Goal: Information Seeking & Learning: Learn about a topic

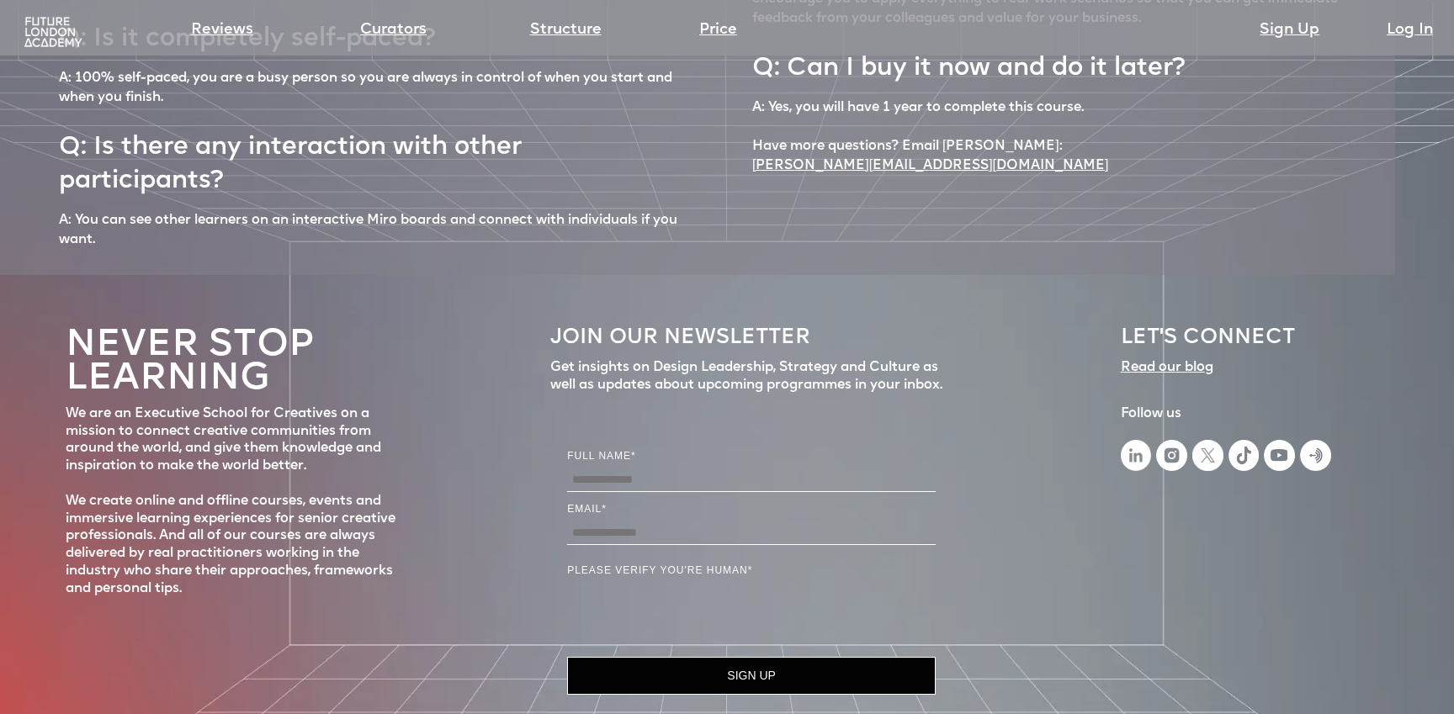
scroll to position [7615, 0]
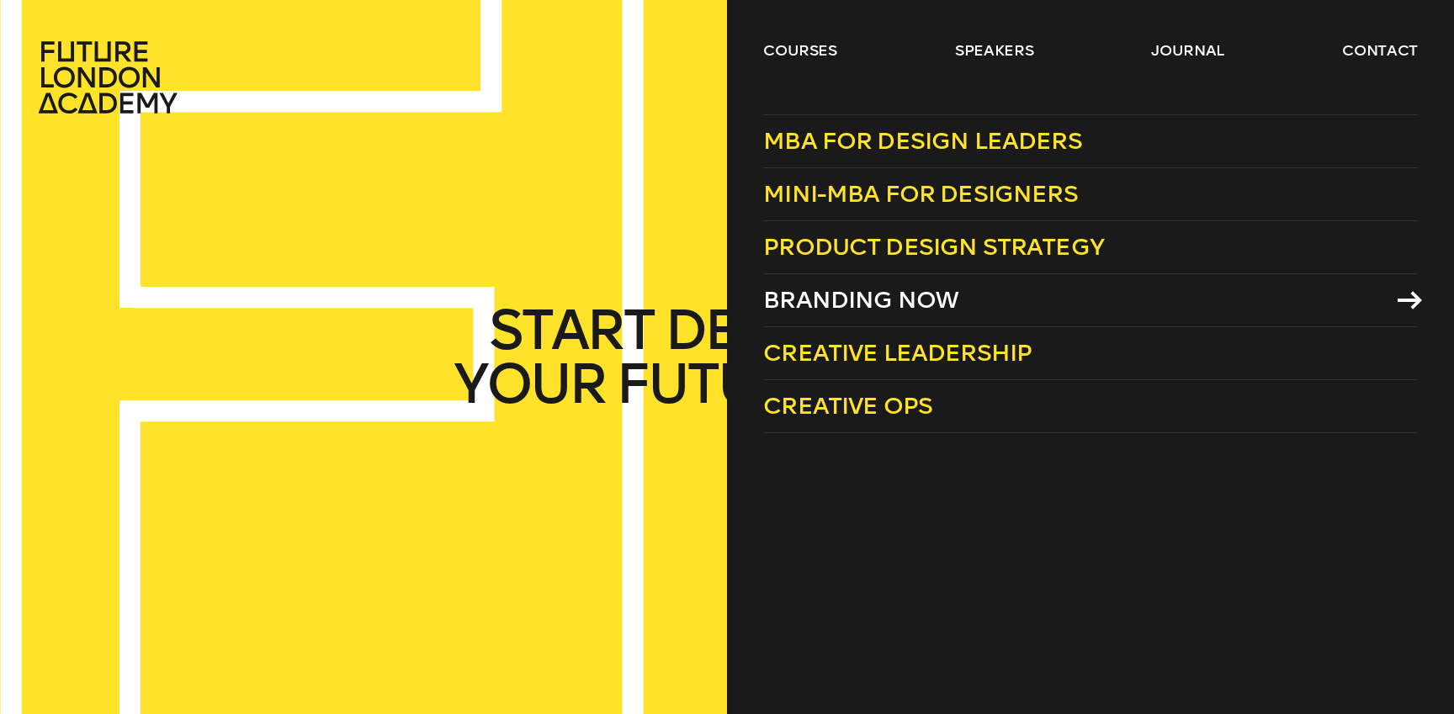
click at [915, 290] on span "Branding Now" at bounding box center [860, 300] width 195 height 28
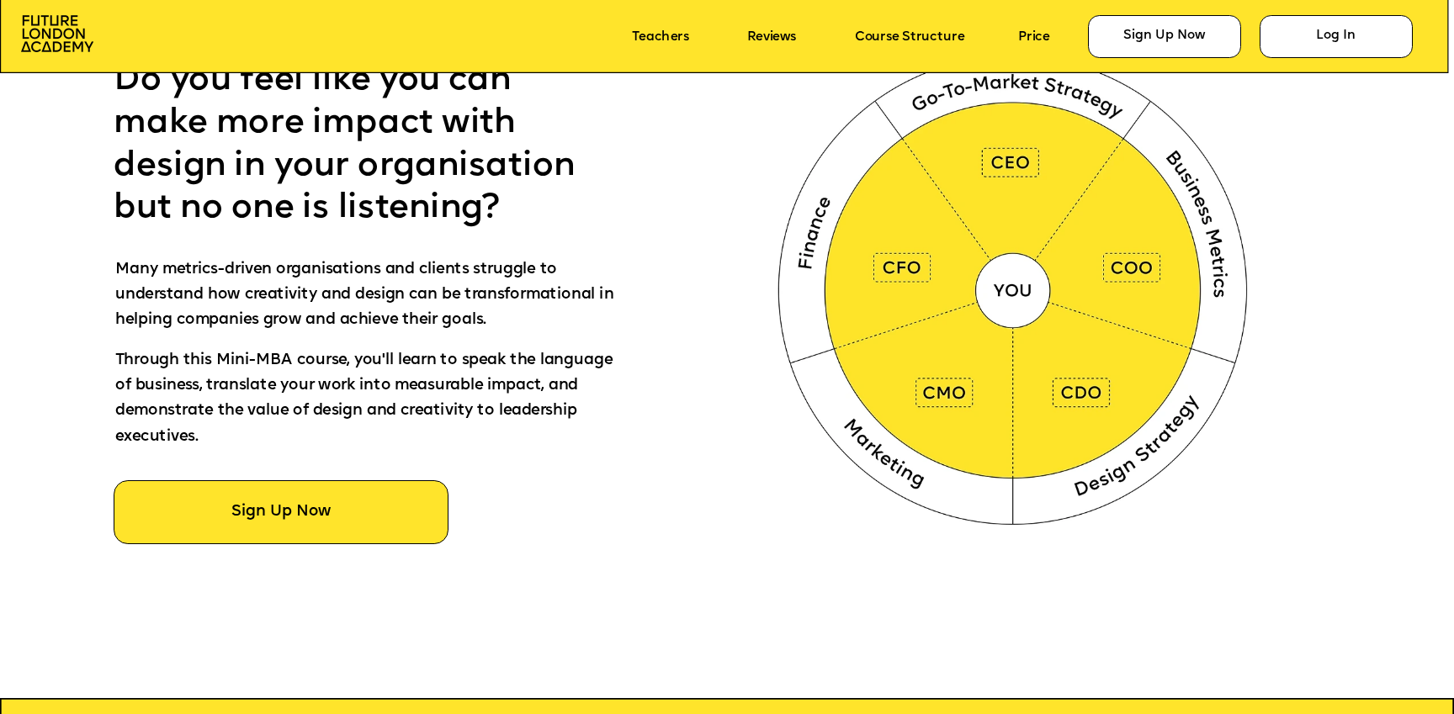
scroll to position [1026, 0]
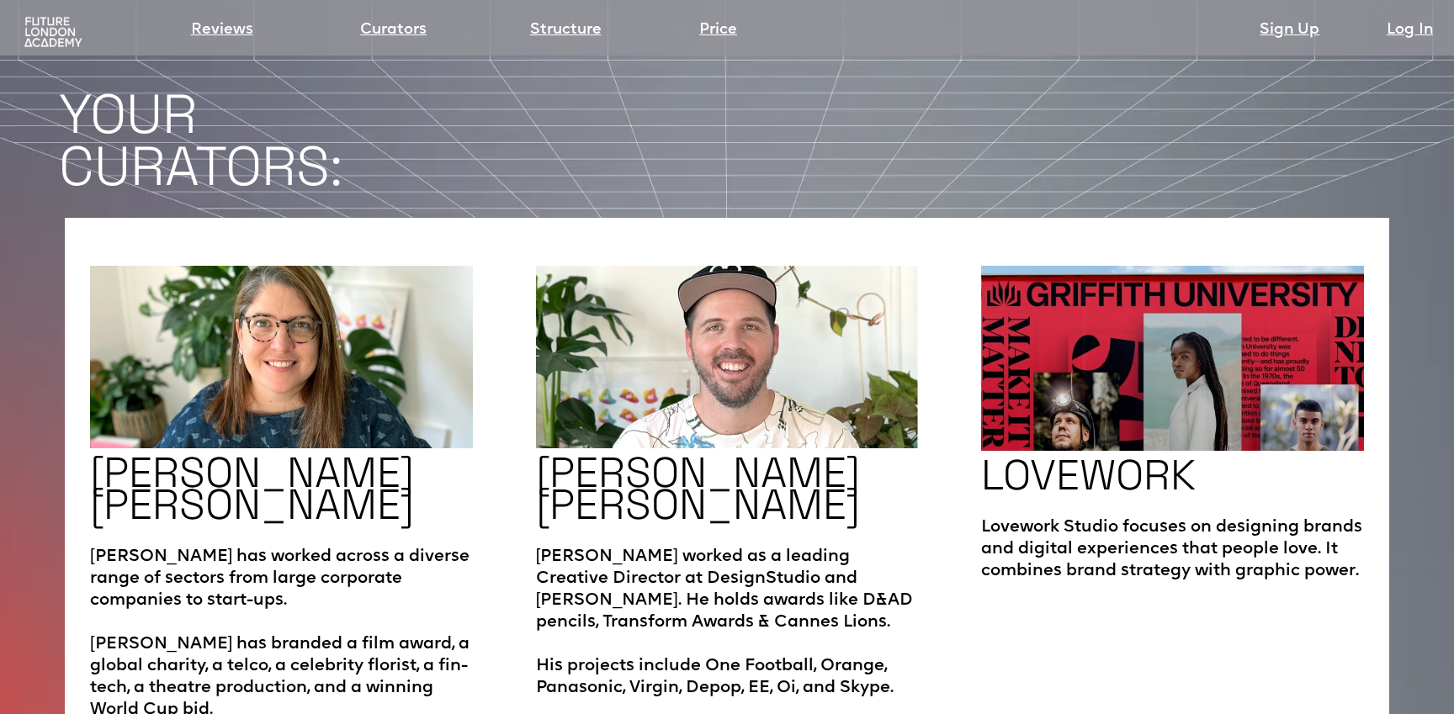
scroll to position [2739, 0]
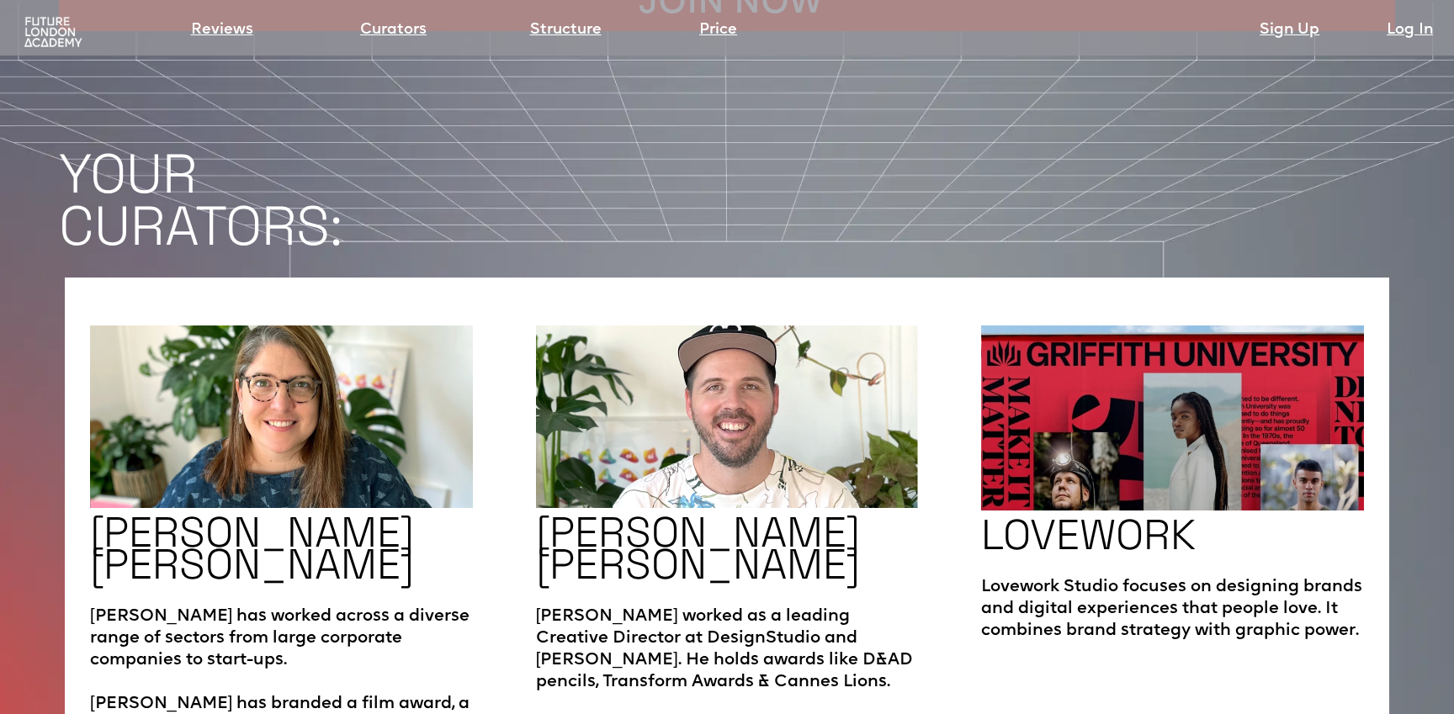
click at [662, 516] on h2 "CAMPBELL BUTLER" at bounding box center [698, 548] width 324 height 64
click at [689, 389] on img at bounding box center [727, 417] width 383 height 183
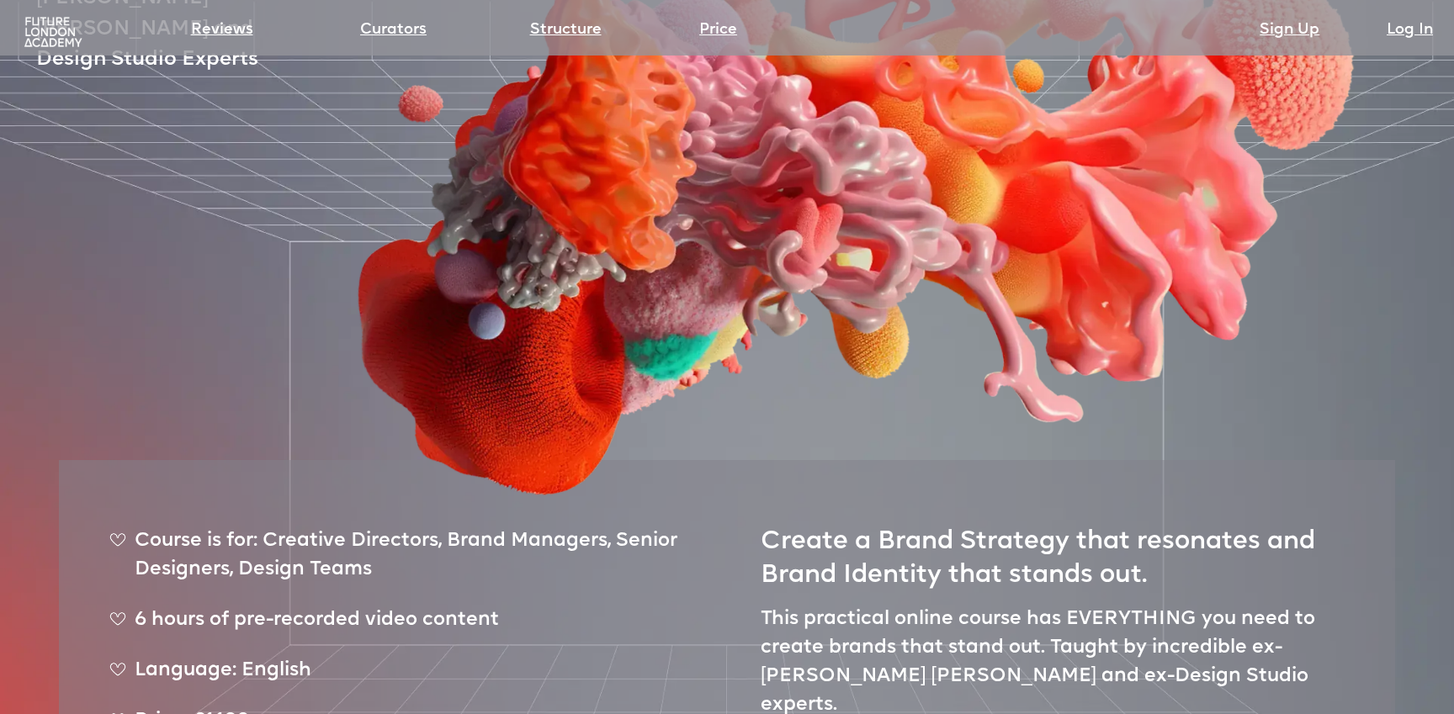
scroll to position [17, 0]
